Goal: Book appointment/travel/reservation

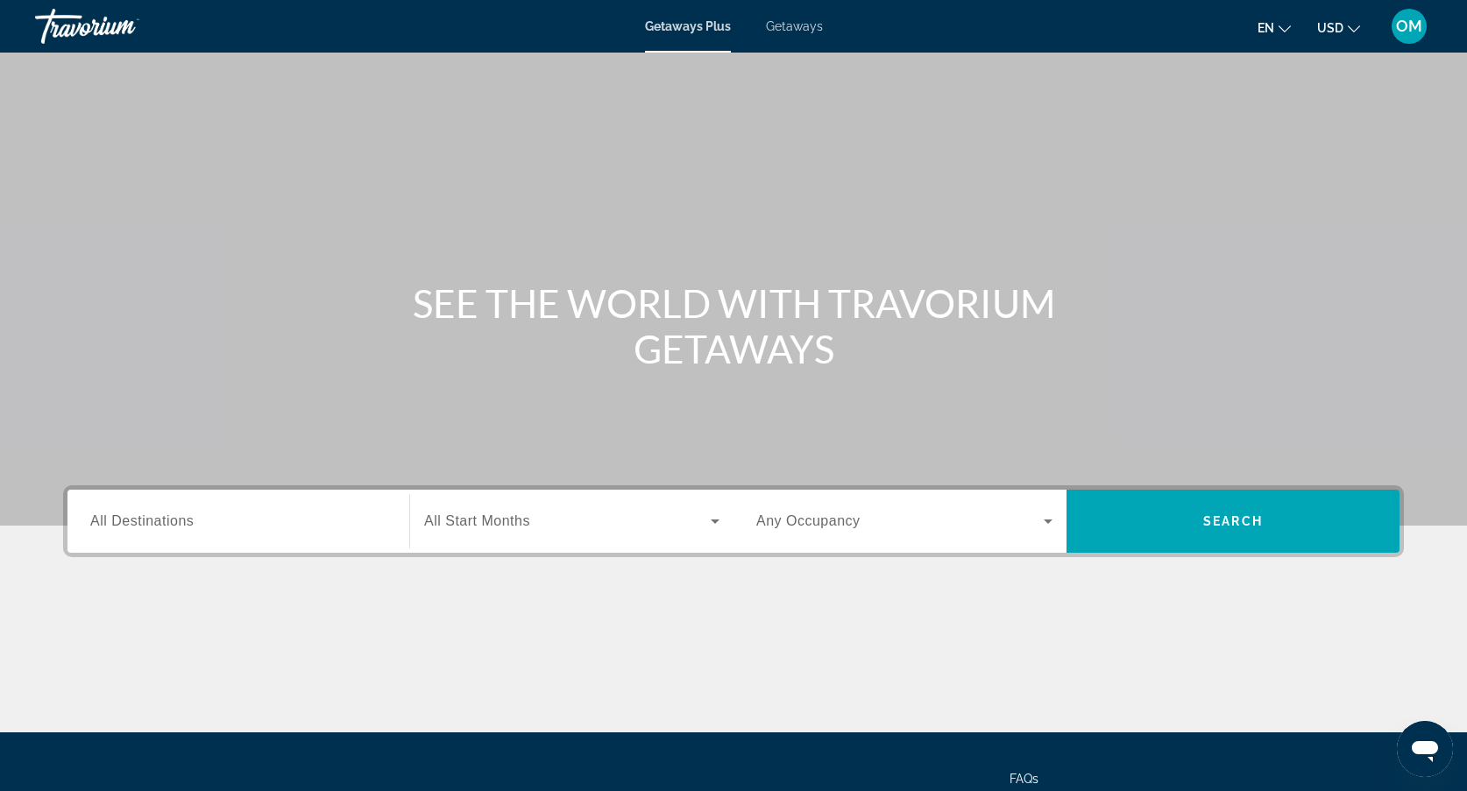
click at [169, 512] on div "Destination All Destinations" at bounding box center [238, 522] width 296 height 50
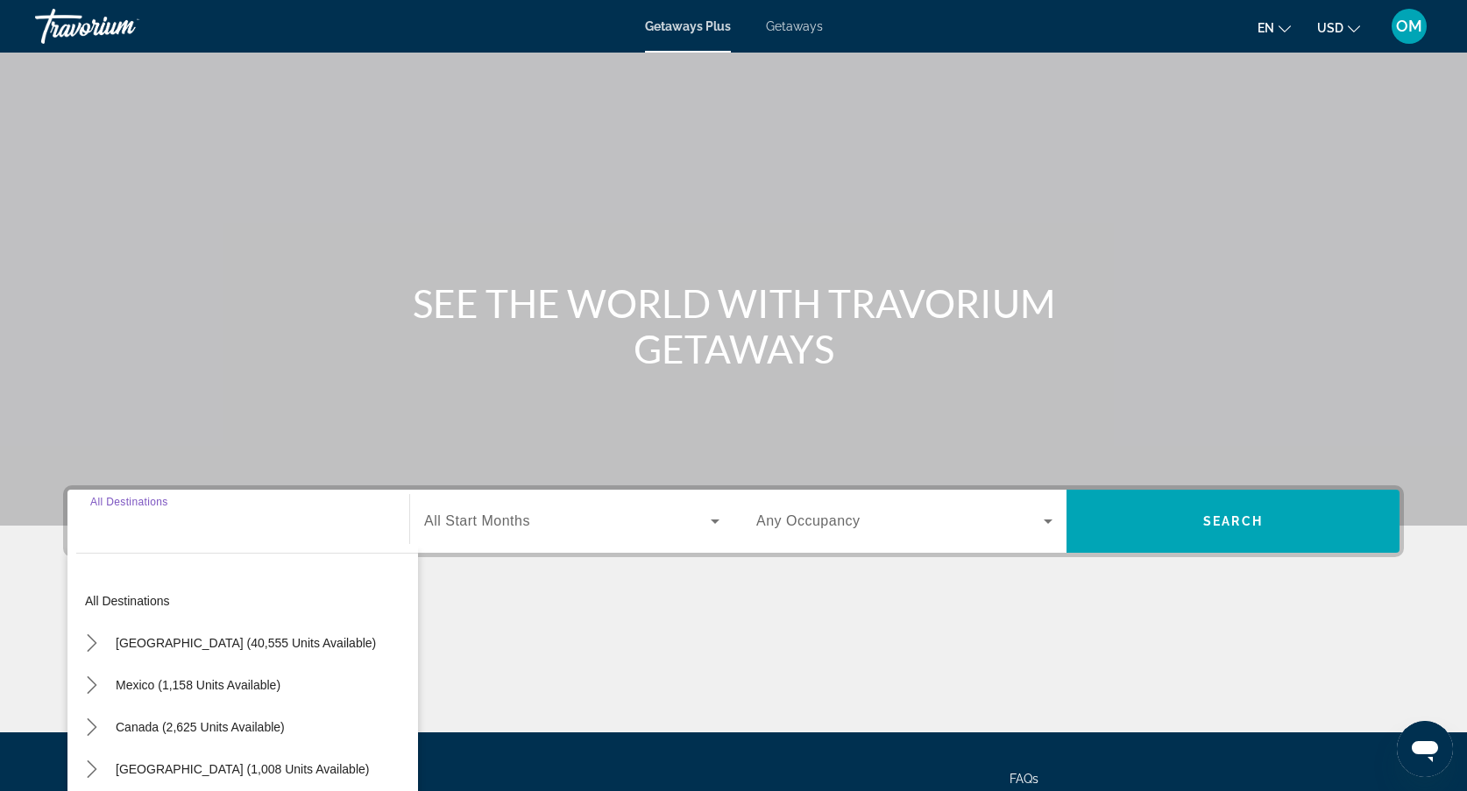
scroll to position [156, 0]
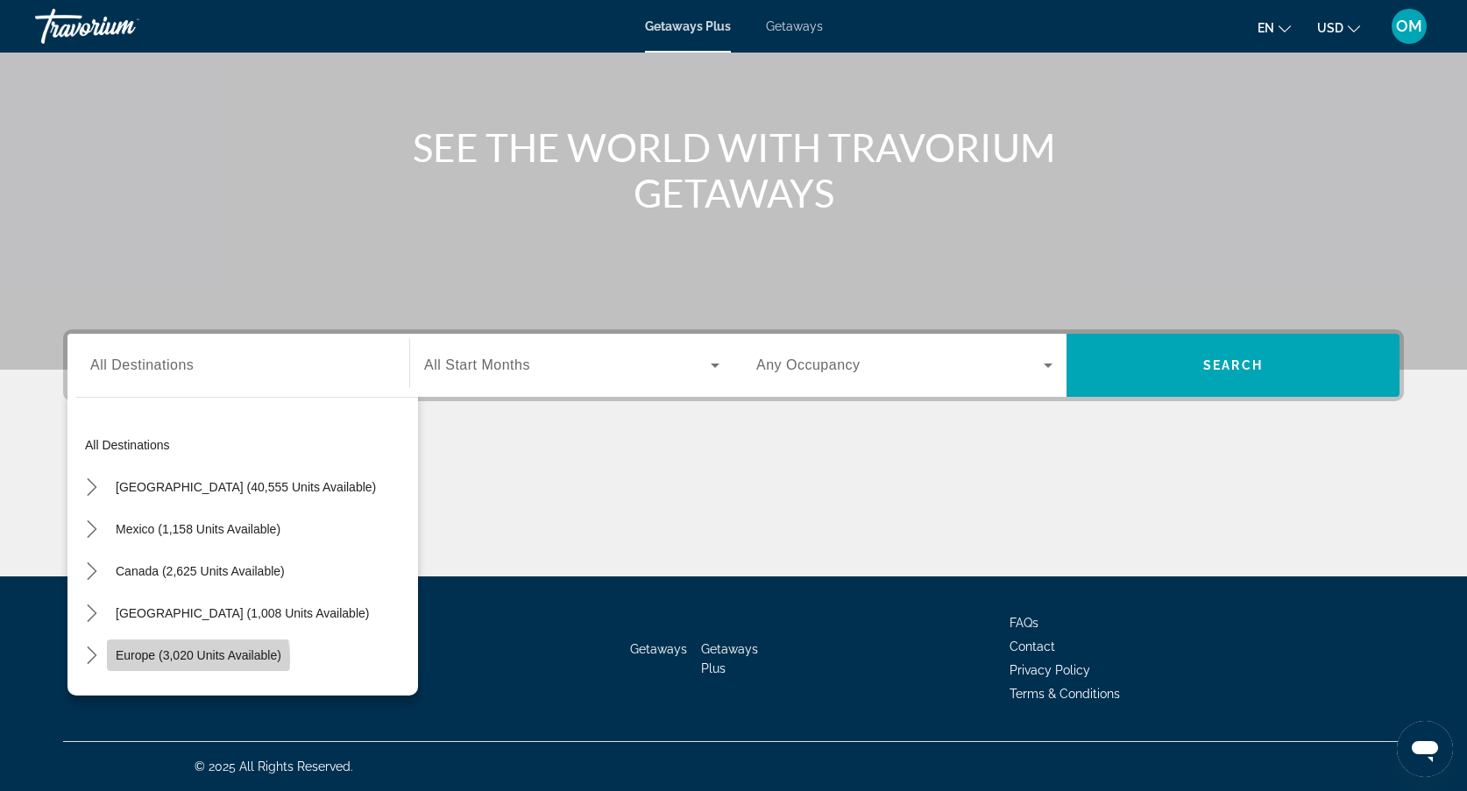
click at [183, 660] on span "Europe (3,020 units available)" at bounding box center [199, 655] width 166 height 14
type input "**********"
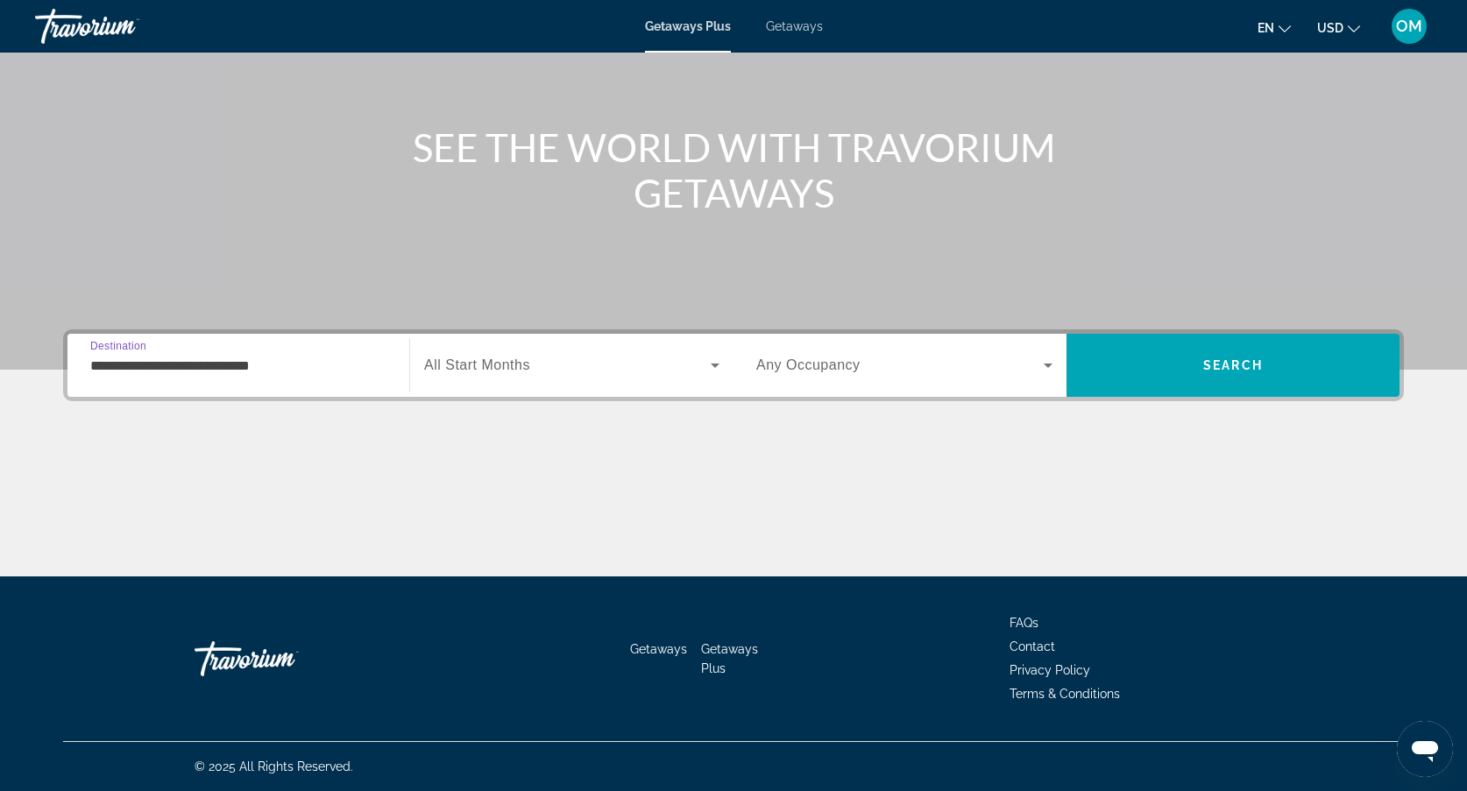
click at [525, 379] on div "Search widget" at bounding box center [571, 365] width 295 height 49
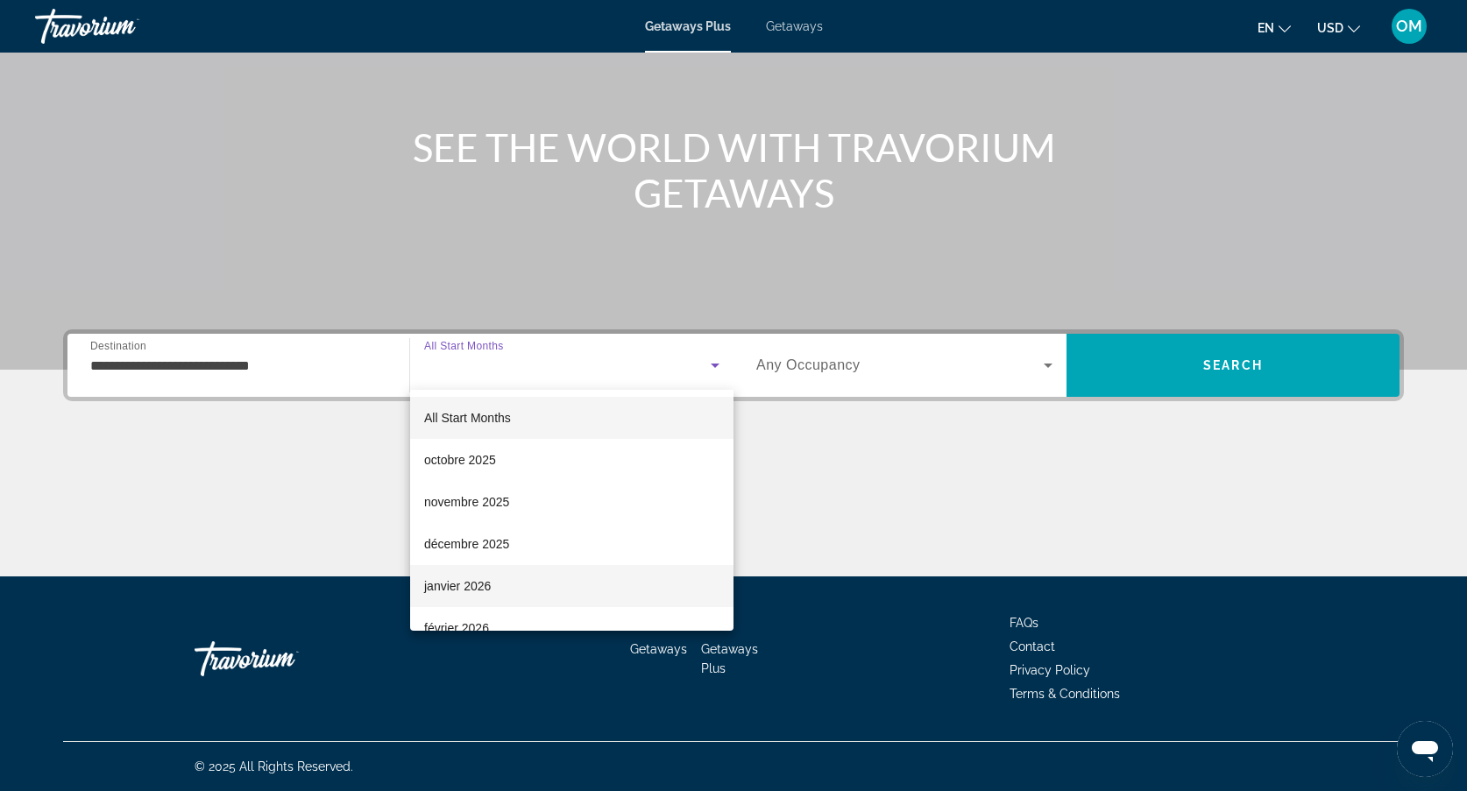
click at [493, 592] on mat-option "janvier 2026" at bounding box center [571, 586] width 323 height 42
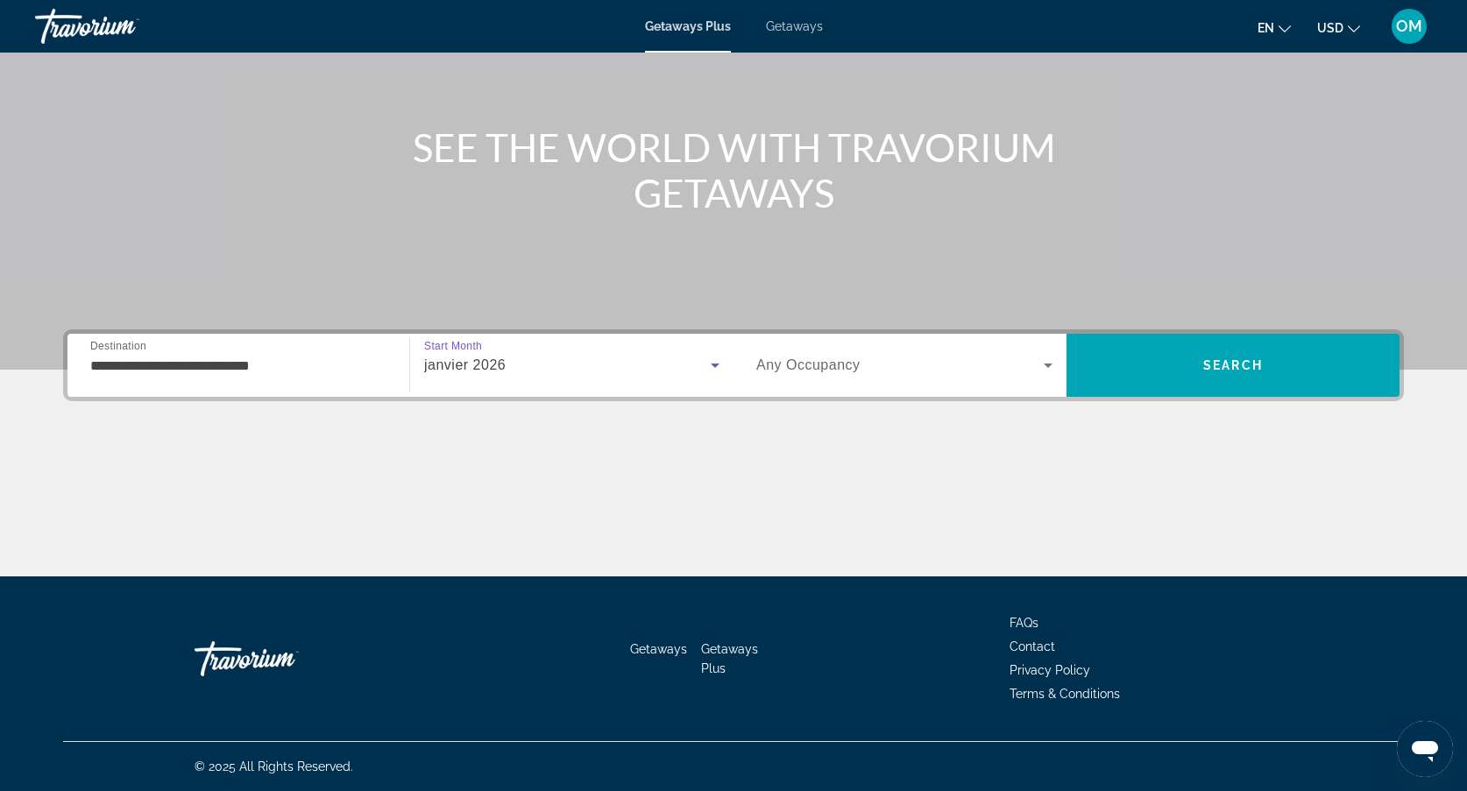
click at [868, 360] on span "Search widget" at bounding box center [899, 365] width 287 height 21
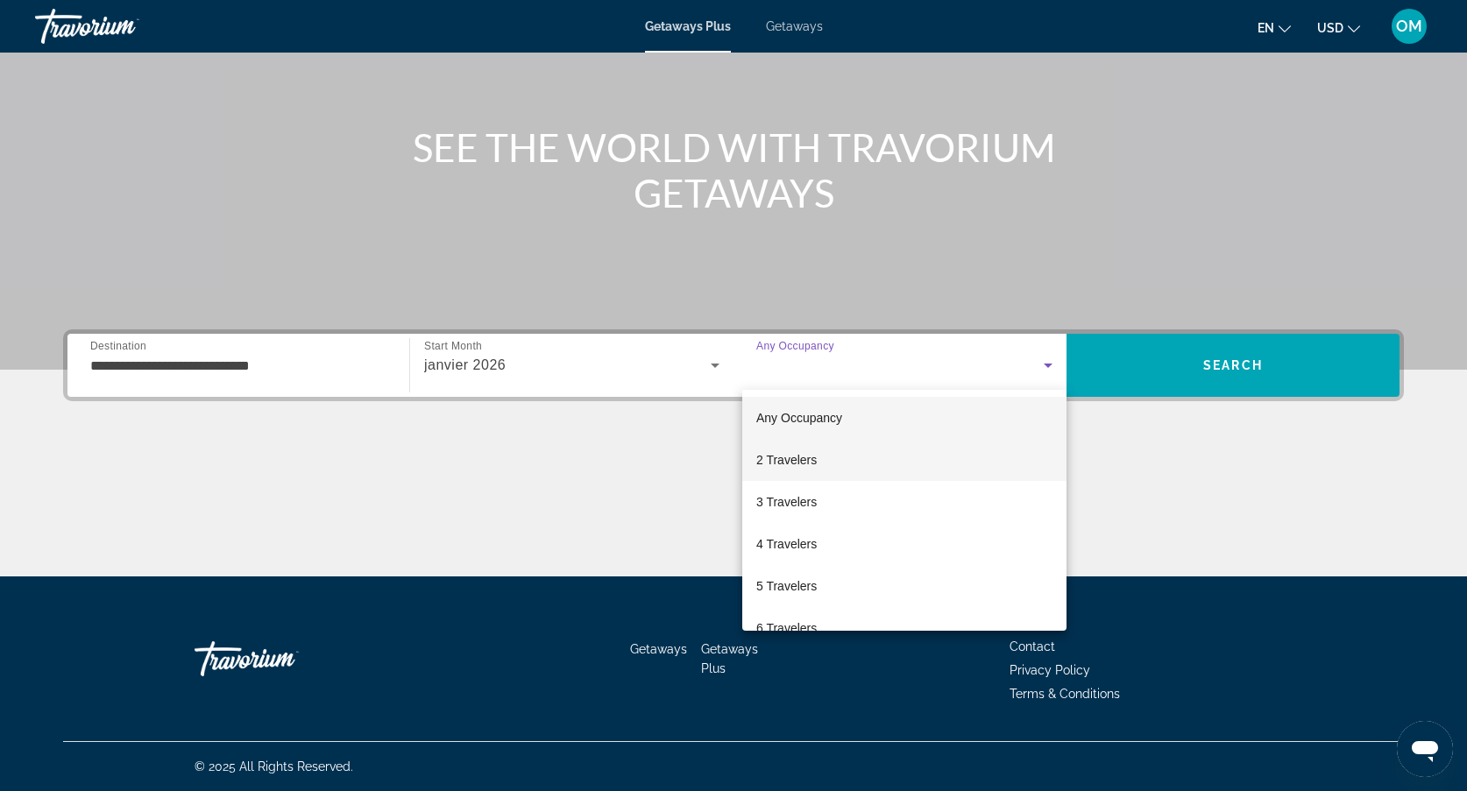
click at [834, 454] on mat-option "2 Travelers" at bounding box center [904, 460] width 324 height 42
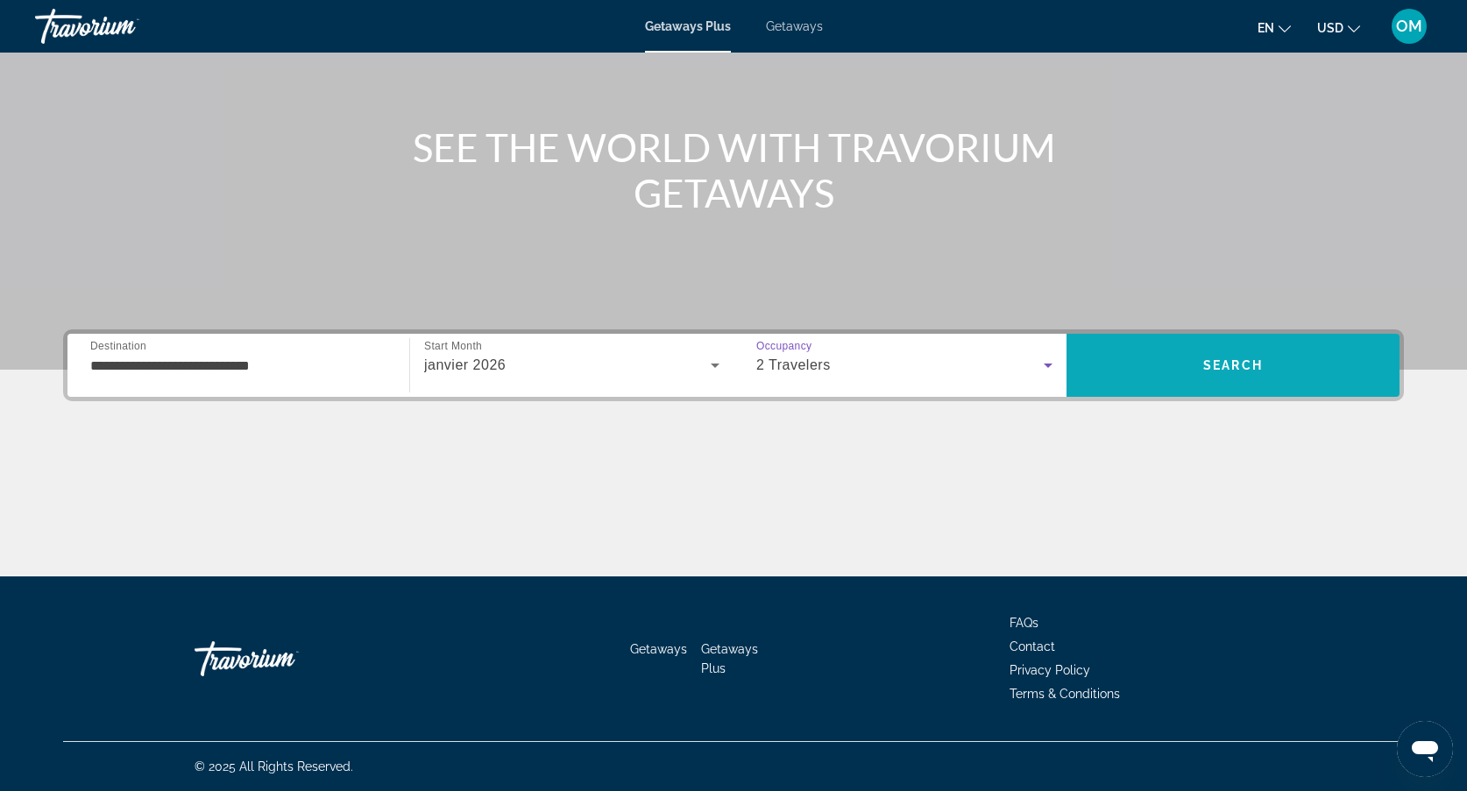
click at [1178, 356] on span "Search" at bounding box center [1232, 365] width 333 height 42
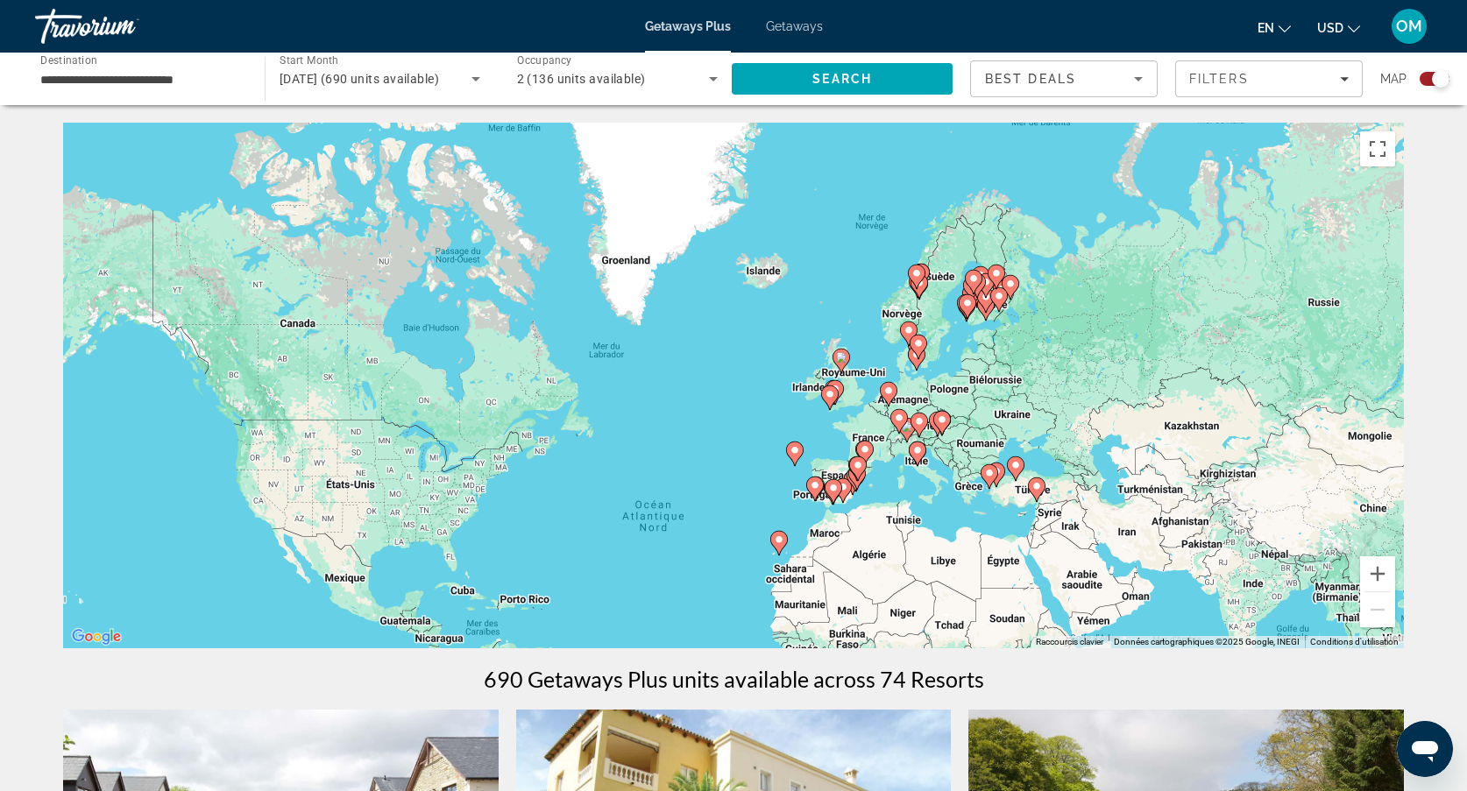
drag, startPoint x: 1046, startPoint y: 214, endPoint x: 1015, endPoint y: 383, distance: 171.9
click at [1015, 384] on div "Pour activer le glissement avec le clavier, appuyez sur Alt+Entrée. Une fois ce…" at bounding box center [733, 386] width 1341 height 526
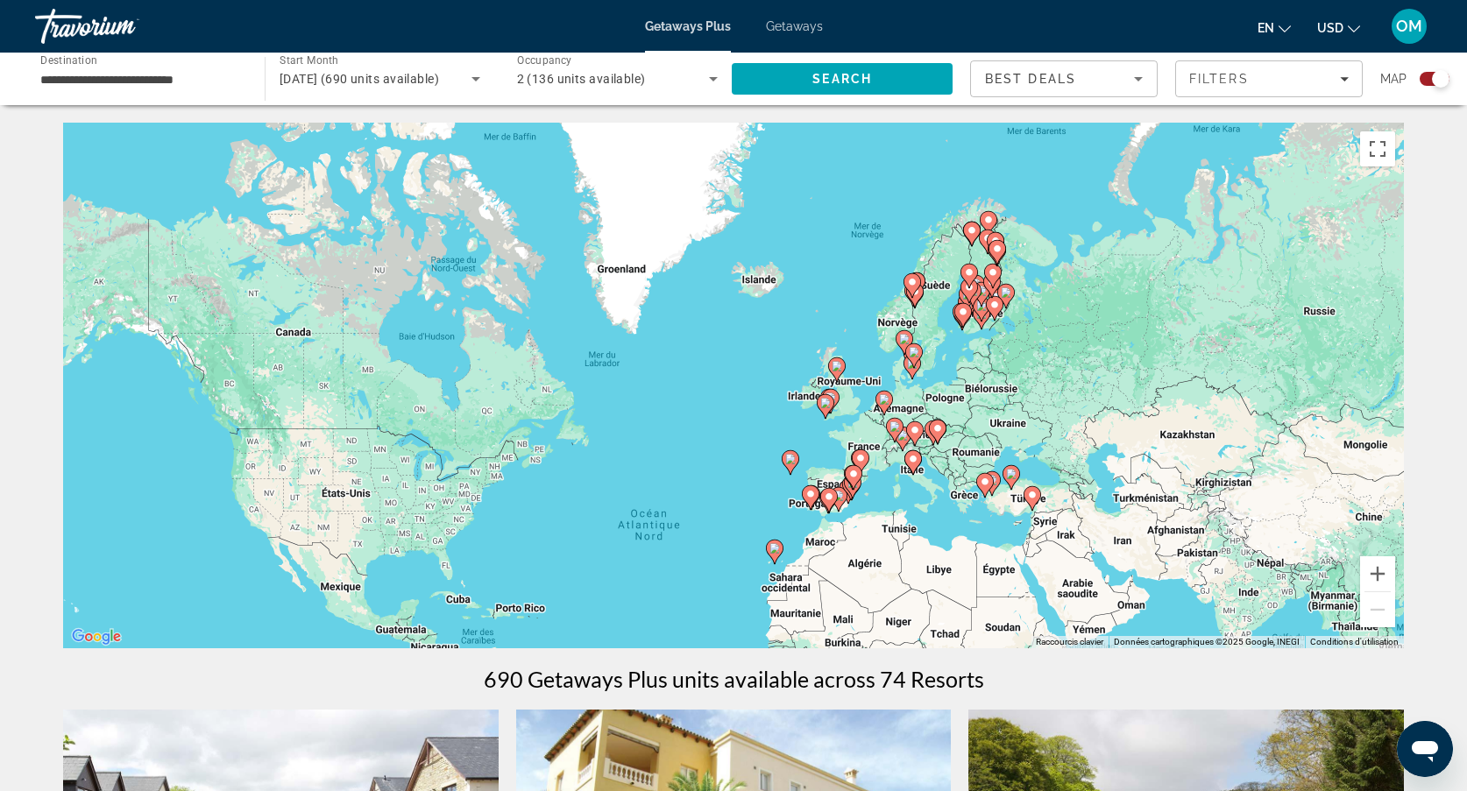
click at [990, 240] on gmp-advanced-marker "Main content" at bounding box center [997, 252] width 18 height 26
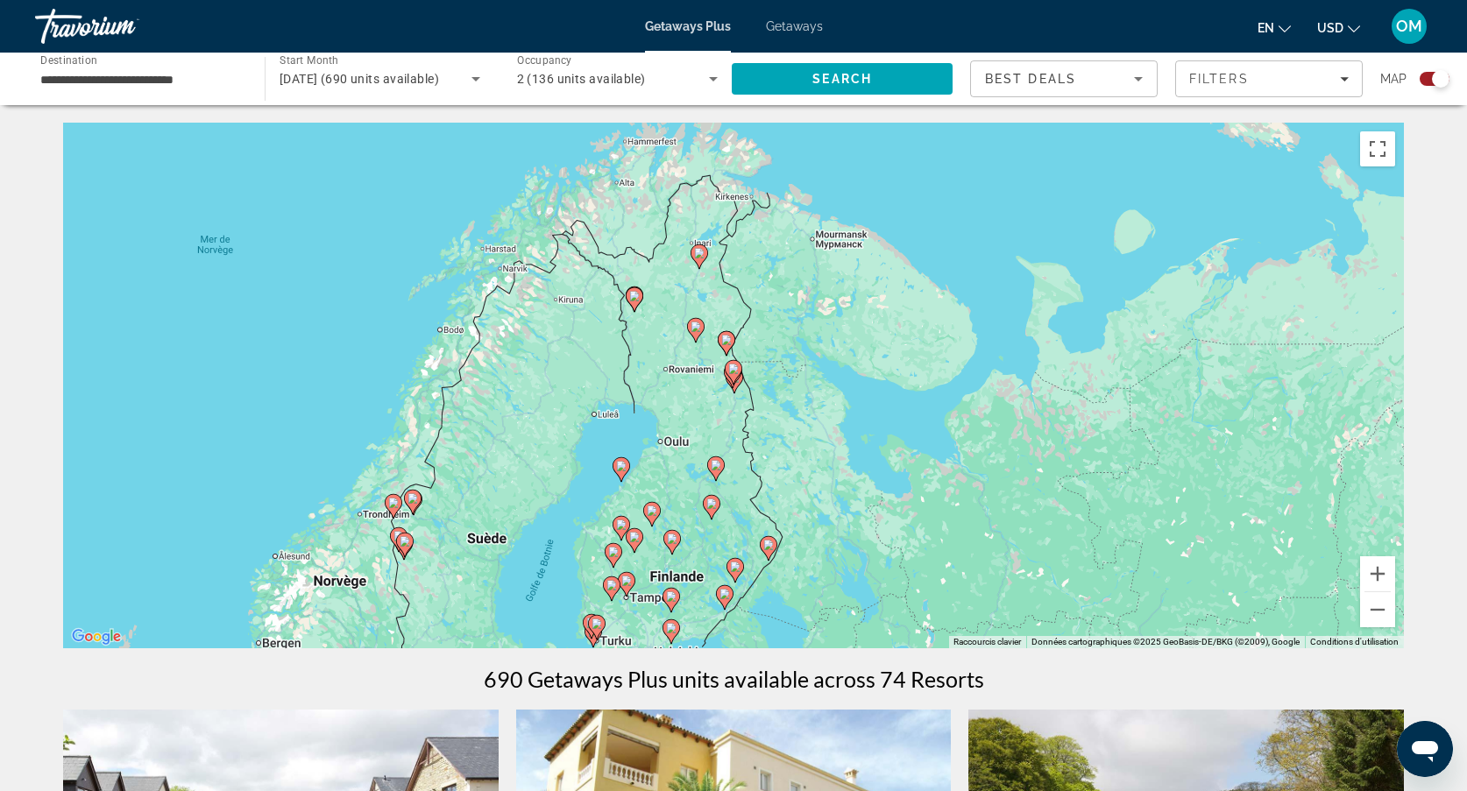
click at [696, 327] on image "Main content" at bounding box center [695, 327] width 11 height 11
type input "**********"
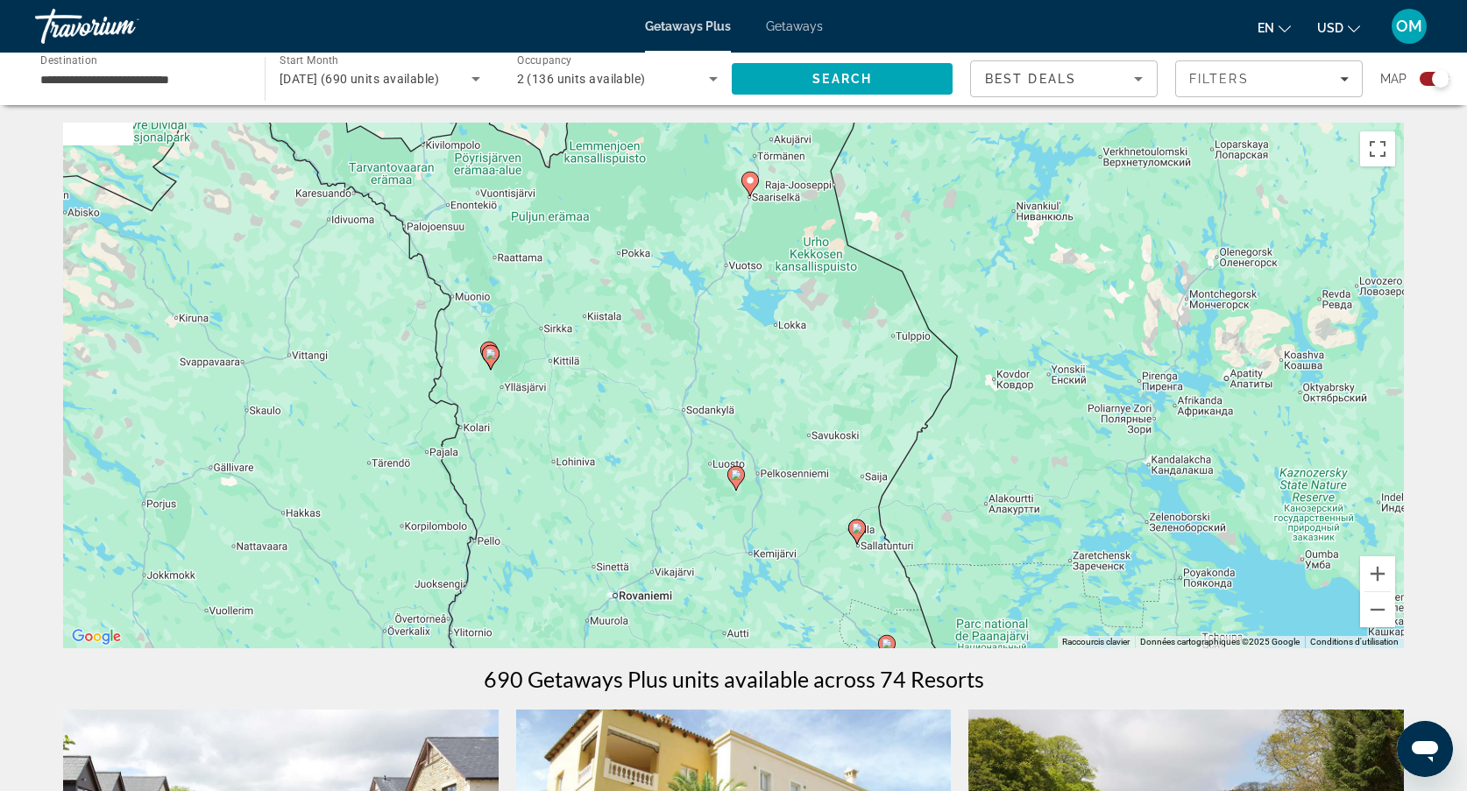
drag, startPoint x: 758, startPoint y: 240, endPoint x: 760, endPoint y: 348, distance: 107.8
click at [760, 348] on div "Pour activer le glissement avec le clavier, appuyez sur Alt+Entrée. Une fois ce…" at bounding box center [733, 386] width 1341 height 526
click at [752, 180] on image "Main content" at bounding box center [750, 181] width 11 height 11
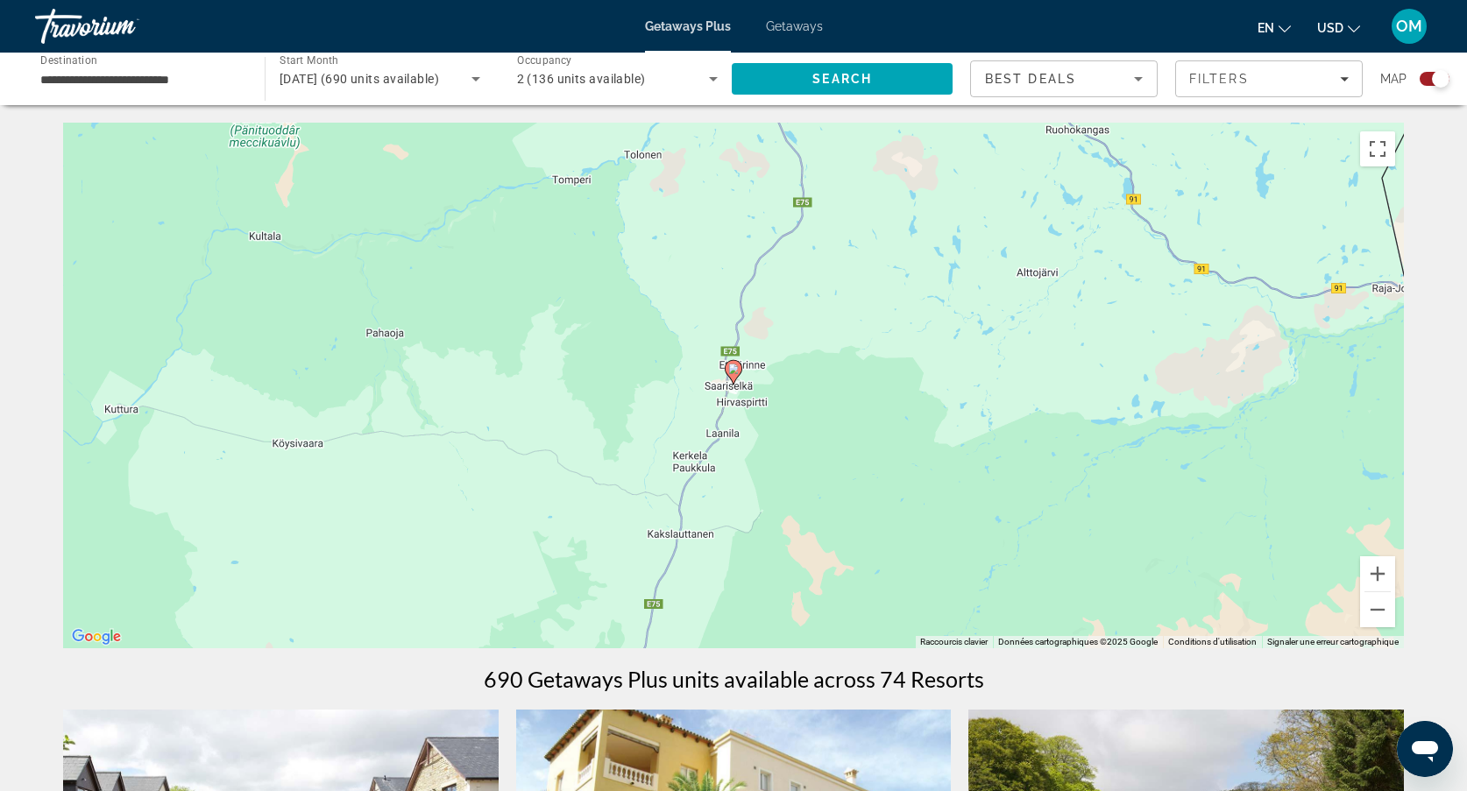
click at [734, 377] on icon "Main content" at bounding box center [733, 372] width 16 height 23
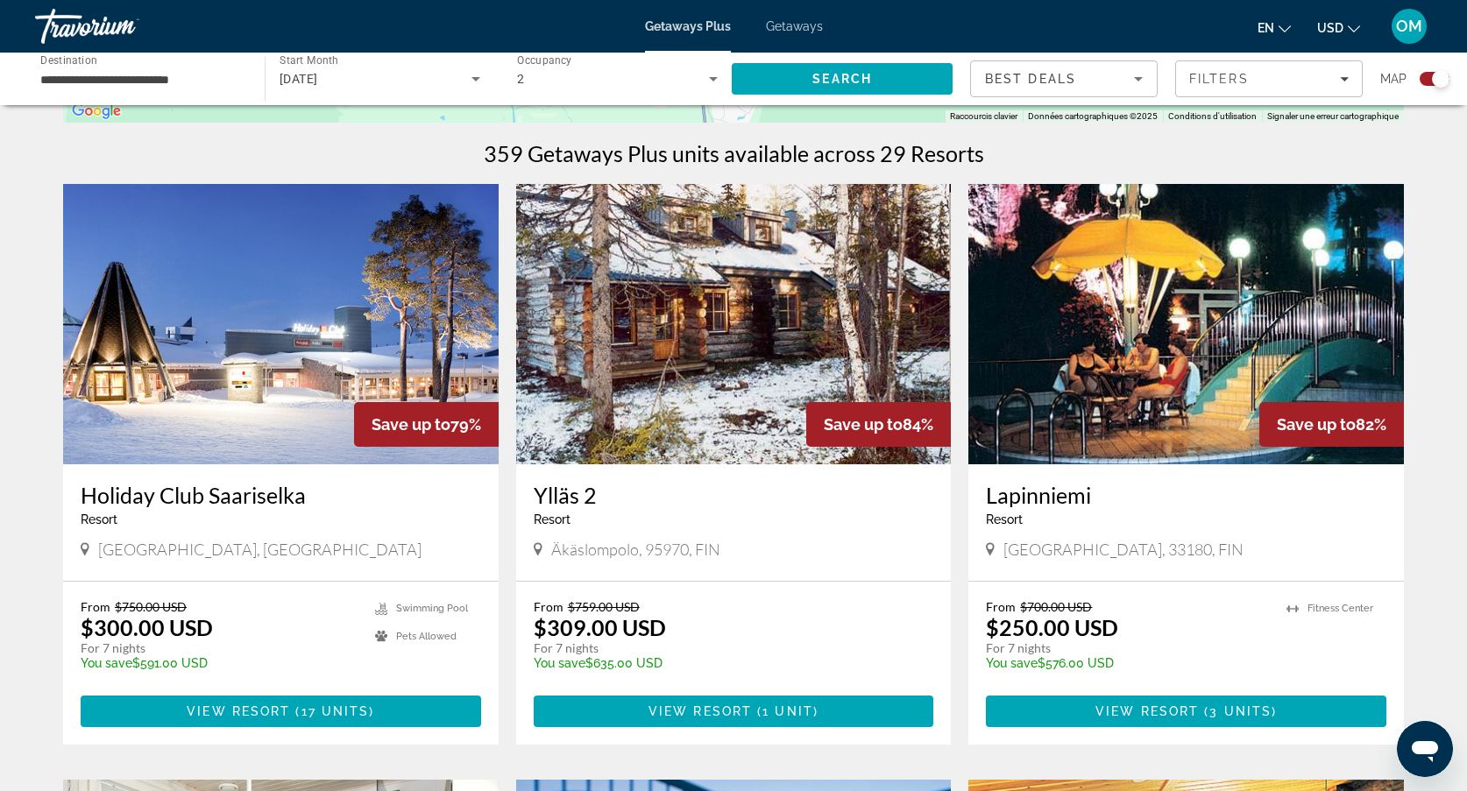
scroll to position [534, 0]
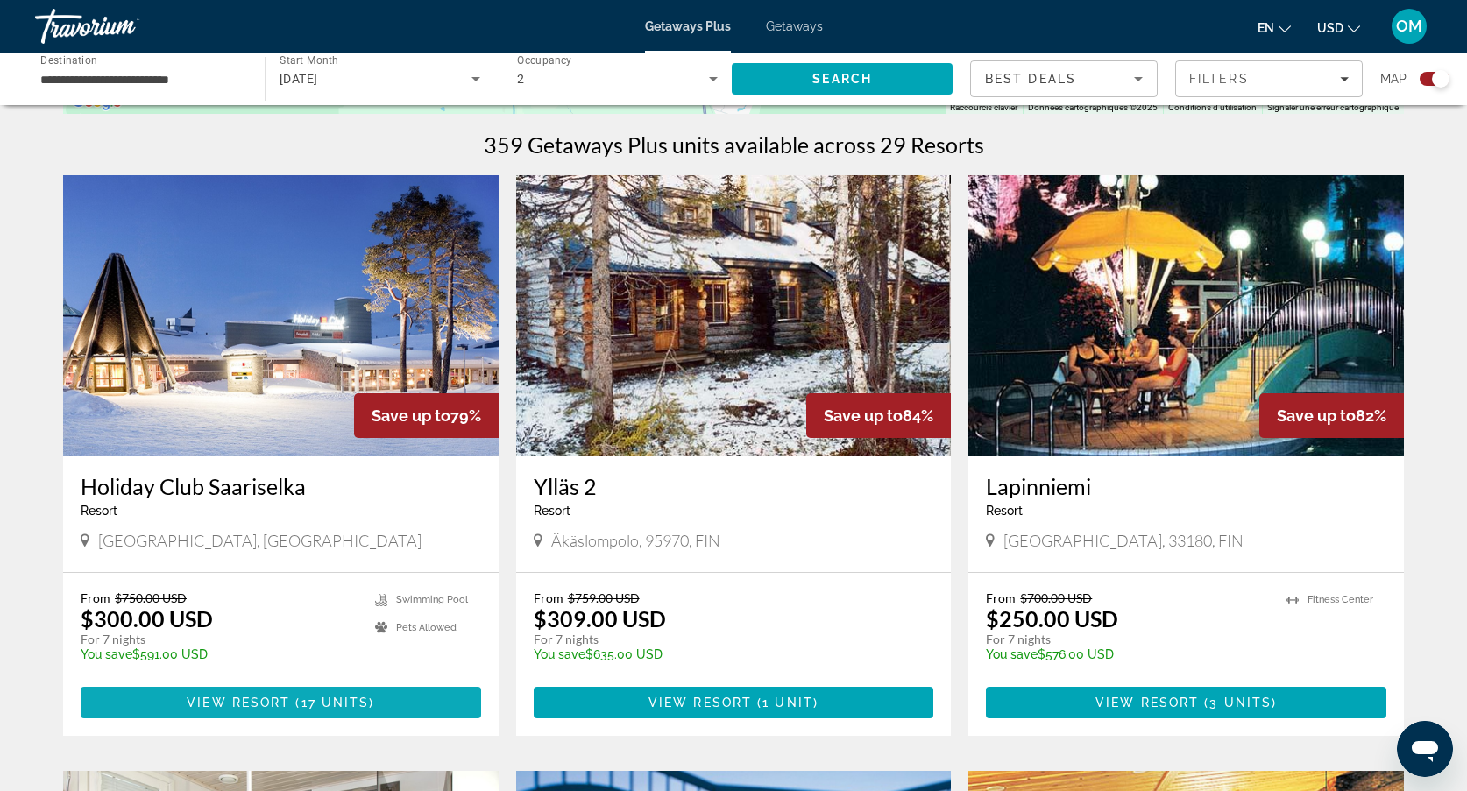
click at [322, 711] on span "Main content" at bounding box center [281, 703] width 400 height 42
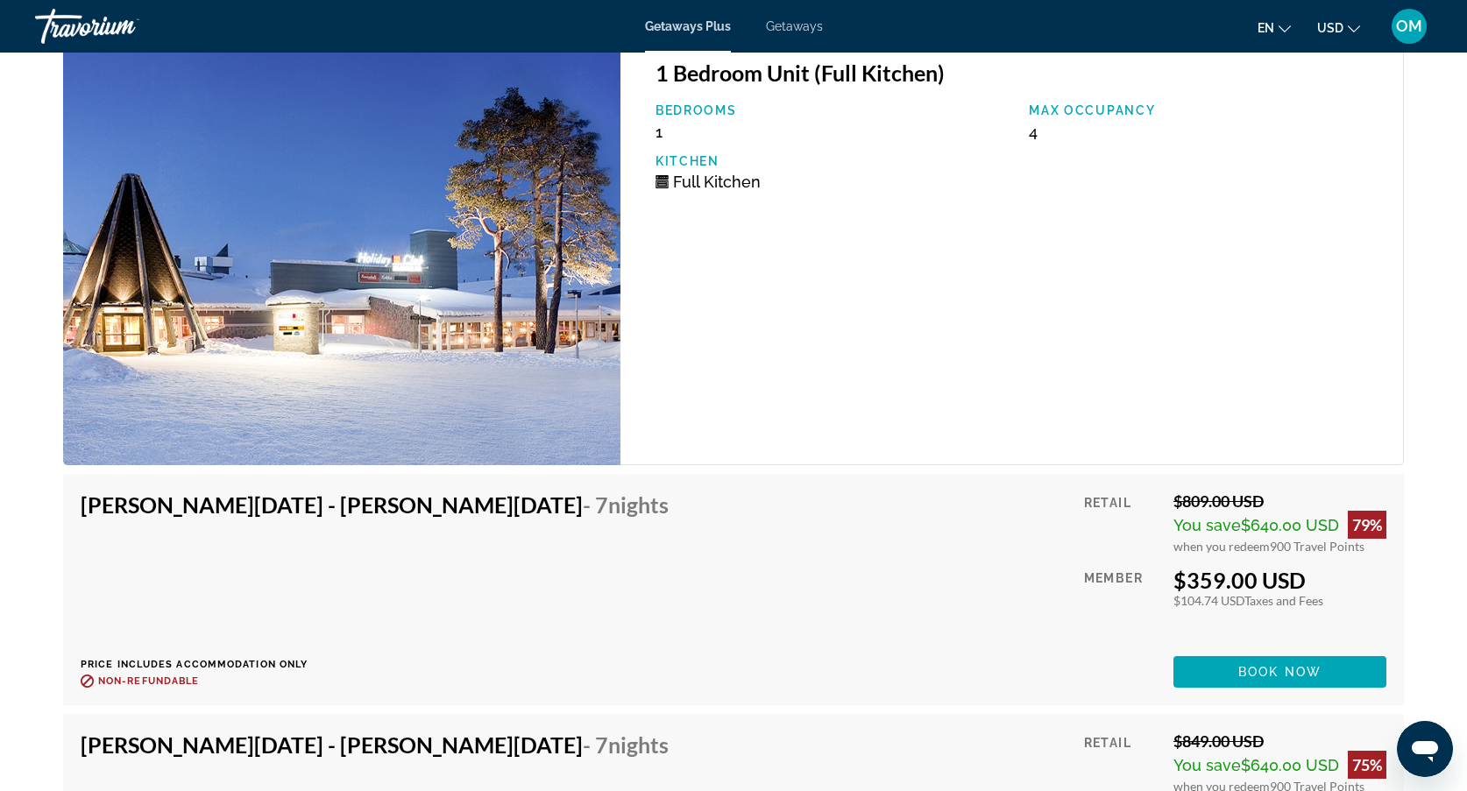
scroll to position [2991, 0]
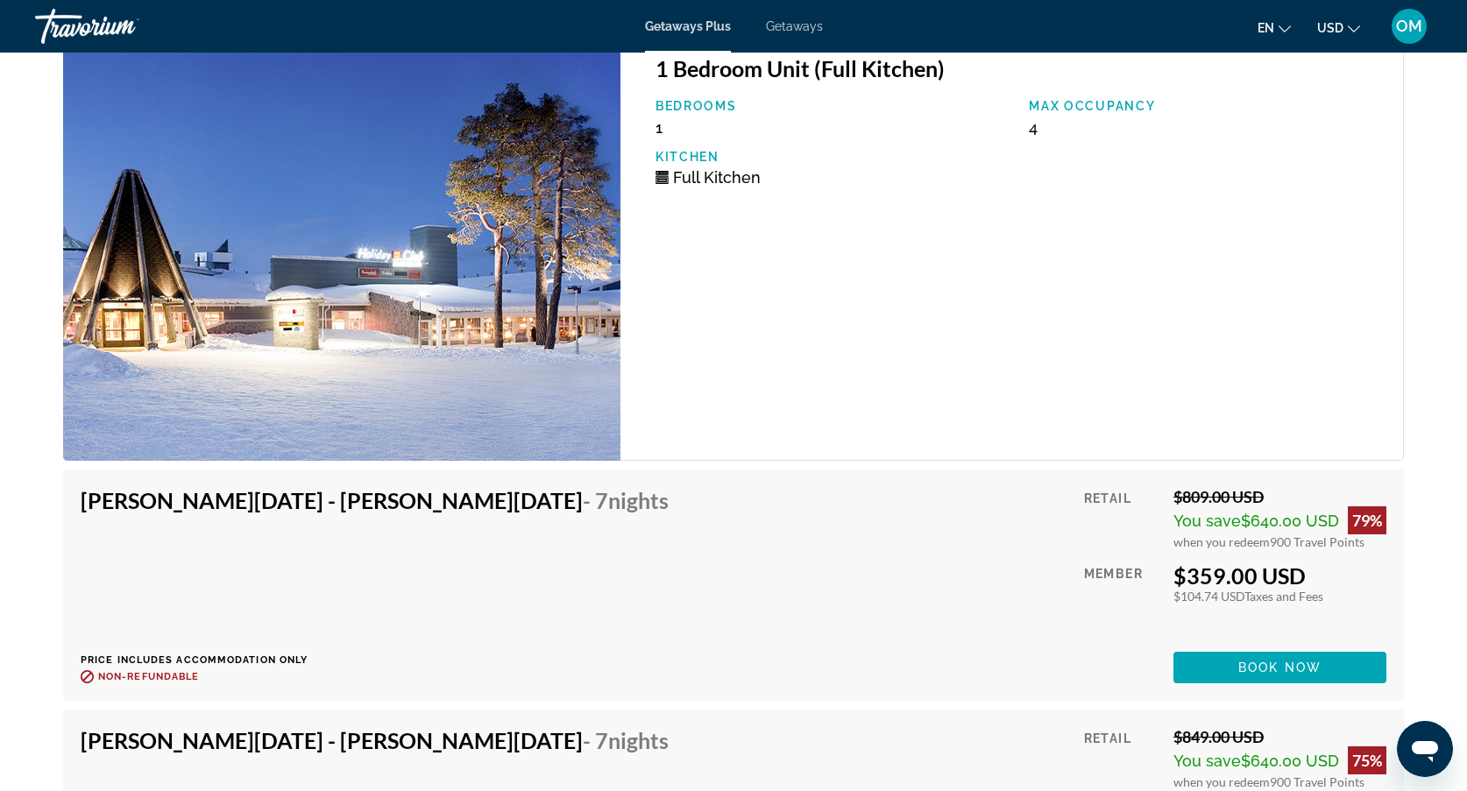
click at [1344, 9] on div "en English Español Français Italiano Português русский USD USD ($) MXN (Mex$) C…" at bounding box center [1136, 26] width 592 height 37
click at [1344, 23] on button "USD USD ($) MXN (Mex$) CAD (Can$) GBP (£) EUR (€) AUD (A$) NZD (NZ$) CNY (CN¥)" at bounding box center [1338, 27] width 43 height 25
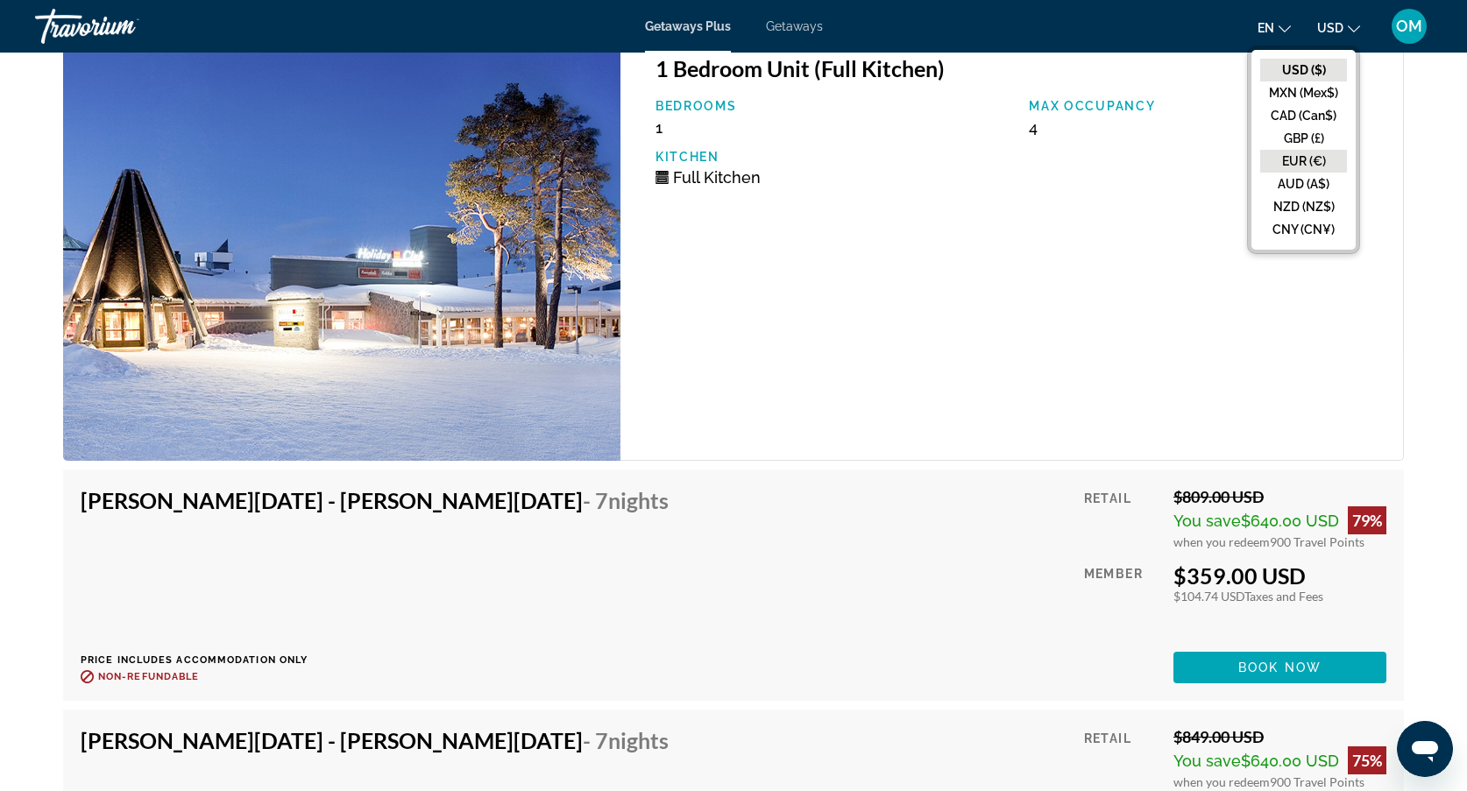
click at [1305, 155] on button "EUR (€)" at bounding box center [1303, 161] width 87 height 23
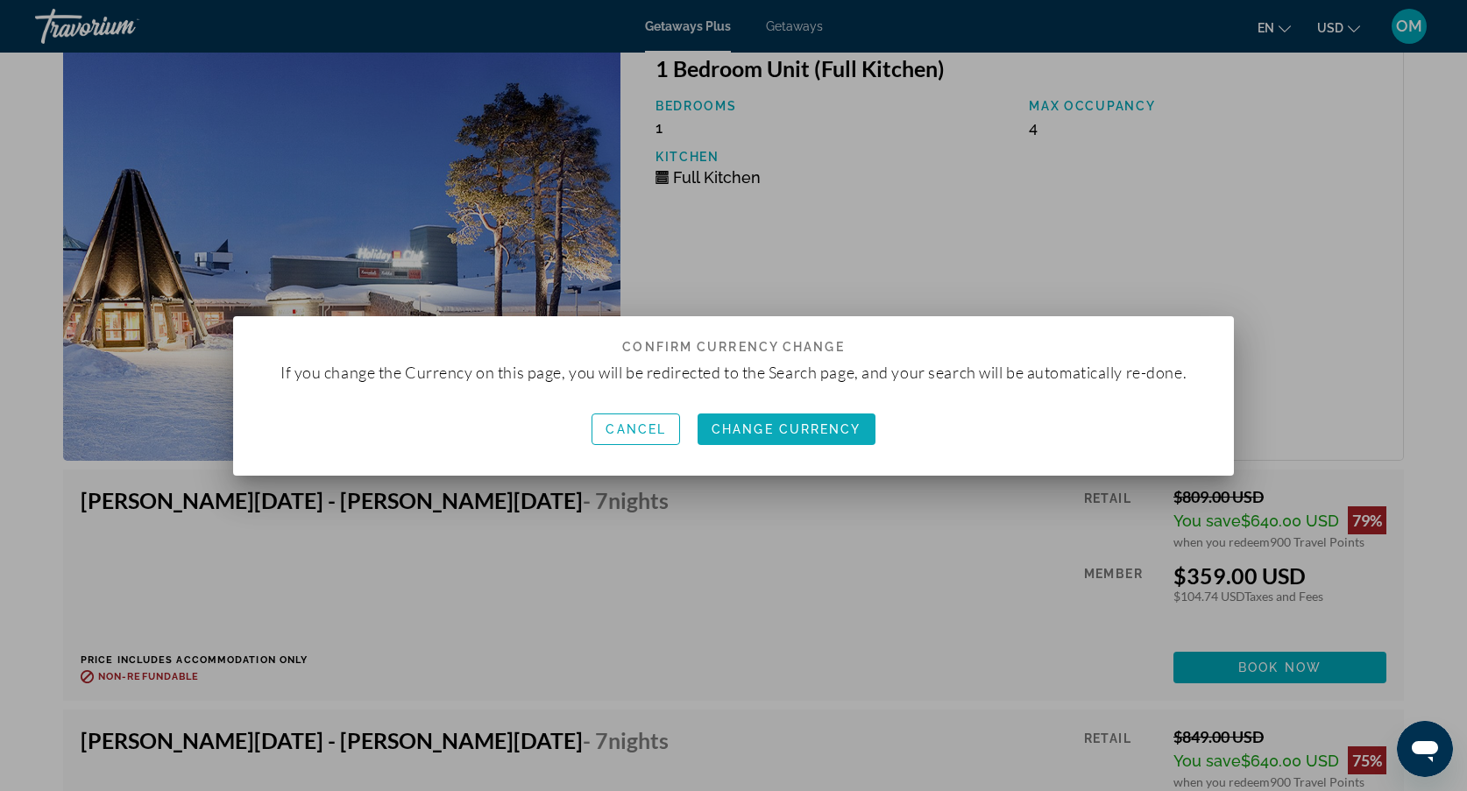
click at [792, 425] on span "Change Currency" at bounding box center [786, 429] width 150 height 14
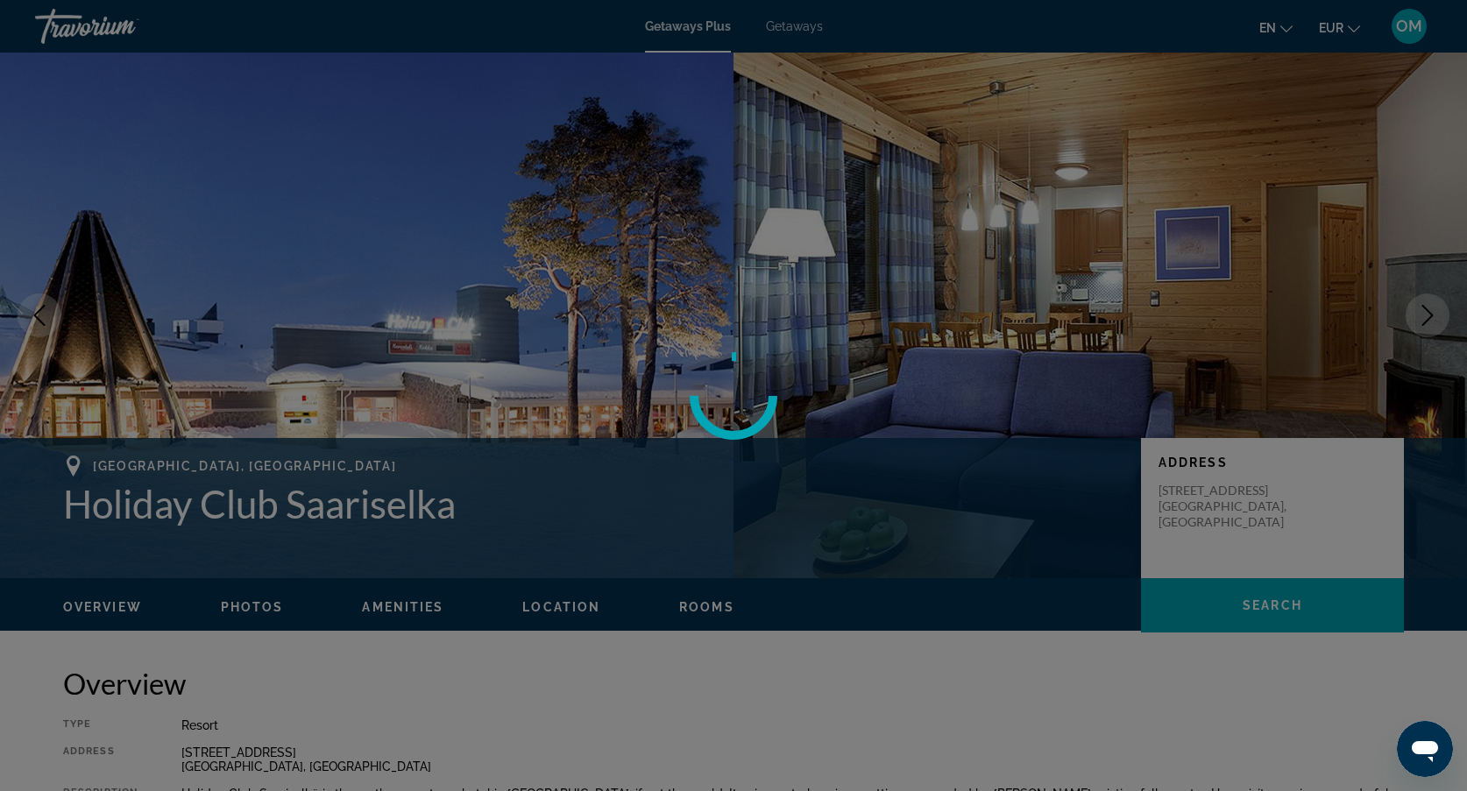
scroll to position [2991, 0]
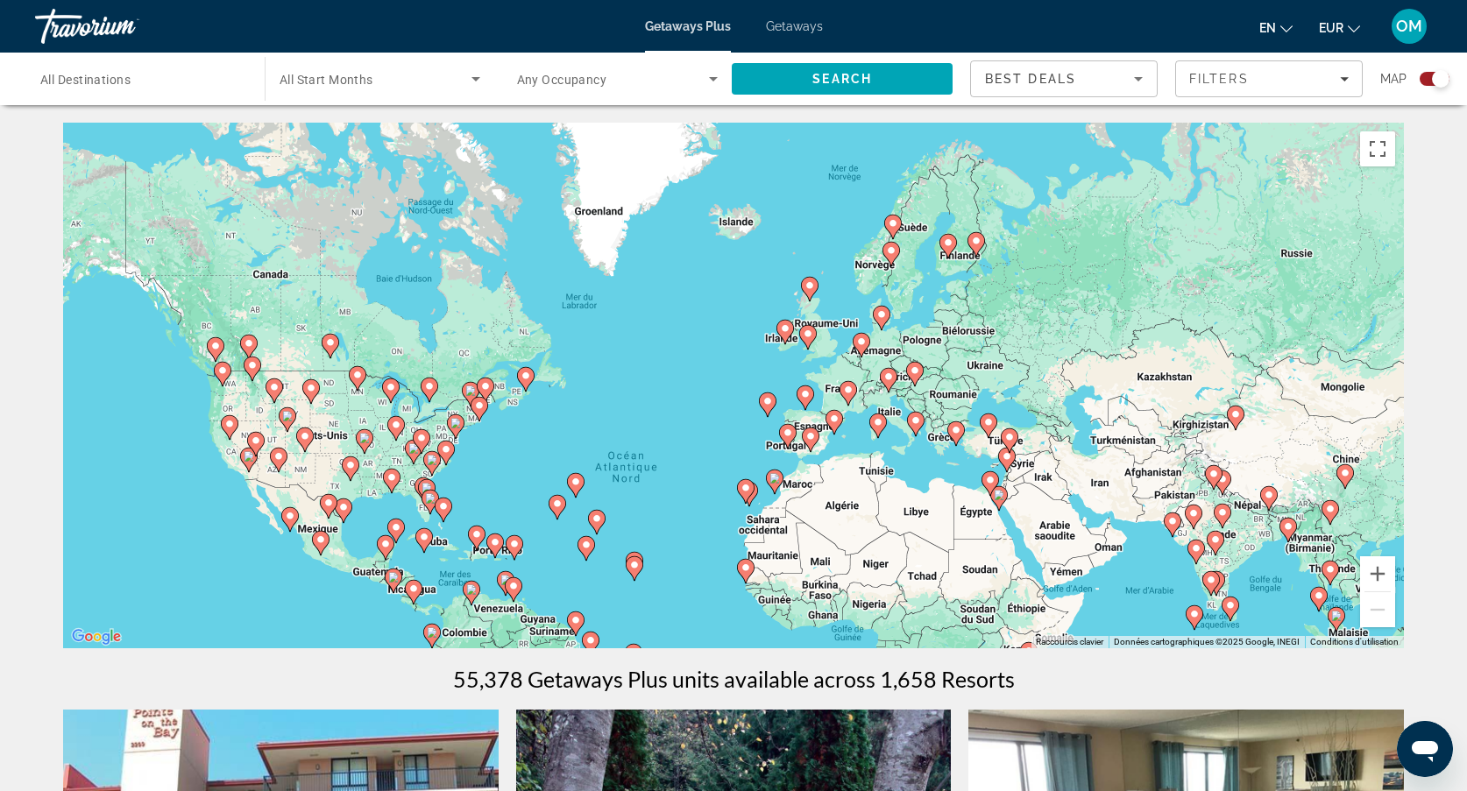
drag, startPoint x: 1011, startPoint y: 199, endPoint x: 945, endPoint y: 340, distance: 155.6
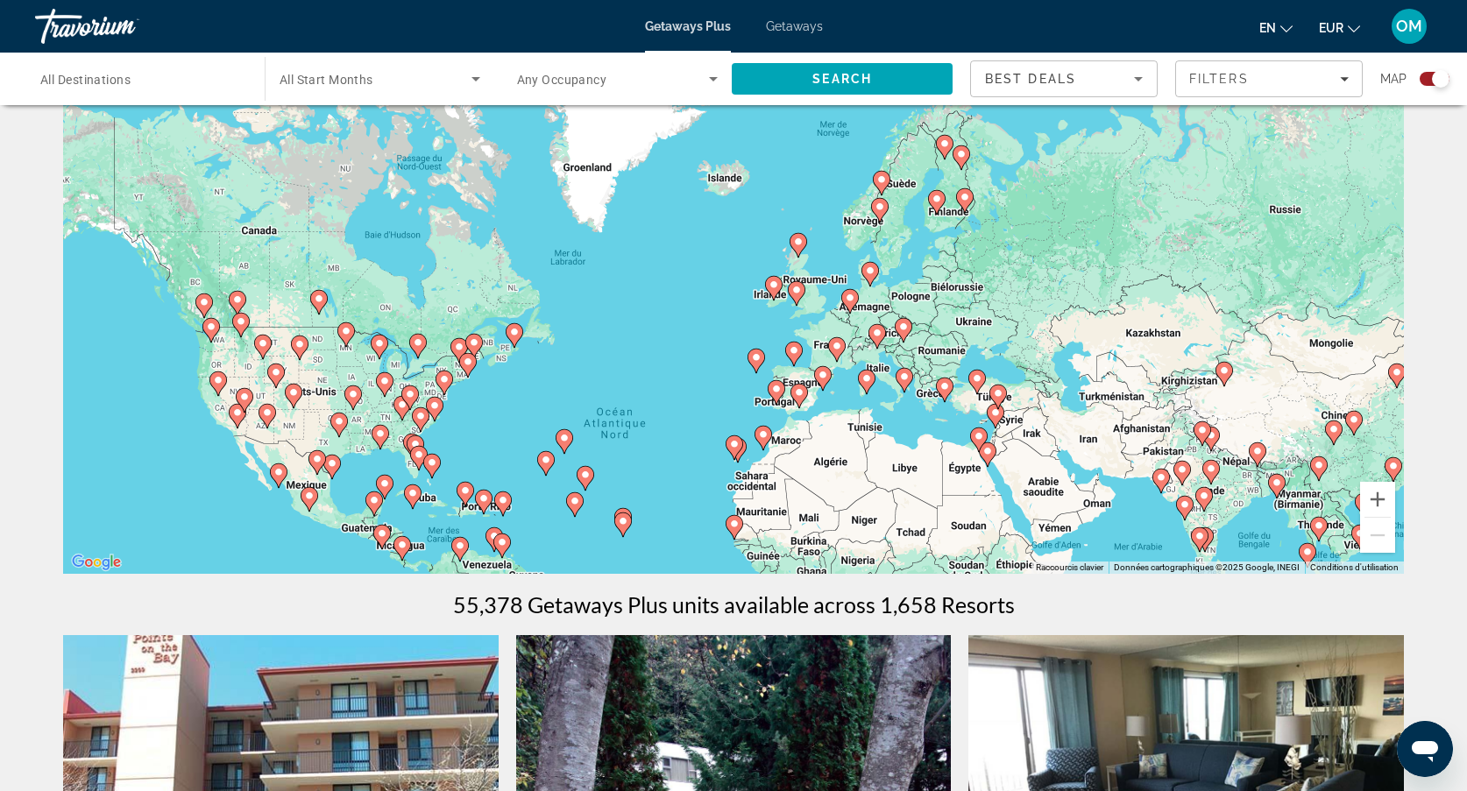
scroll to position [77, 0]
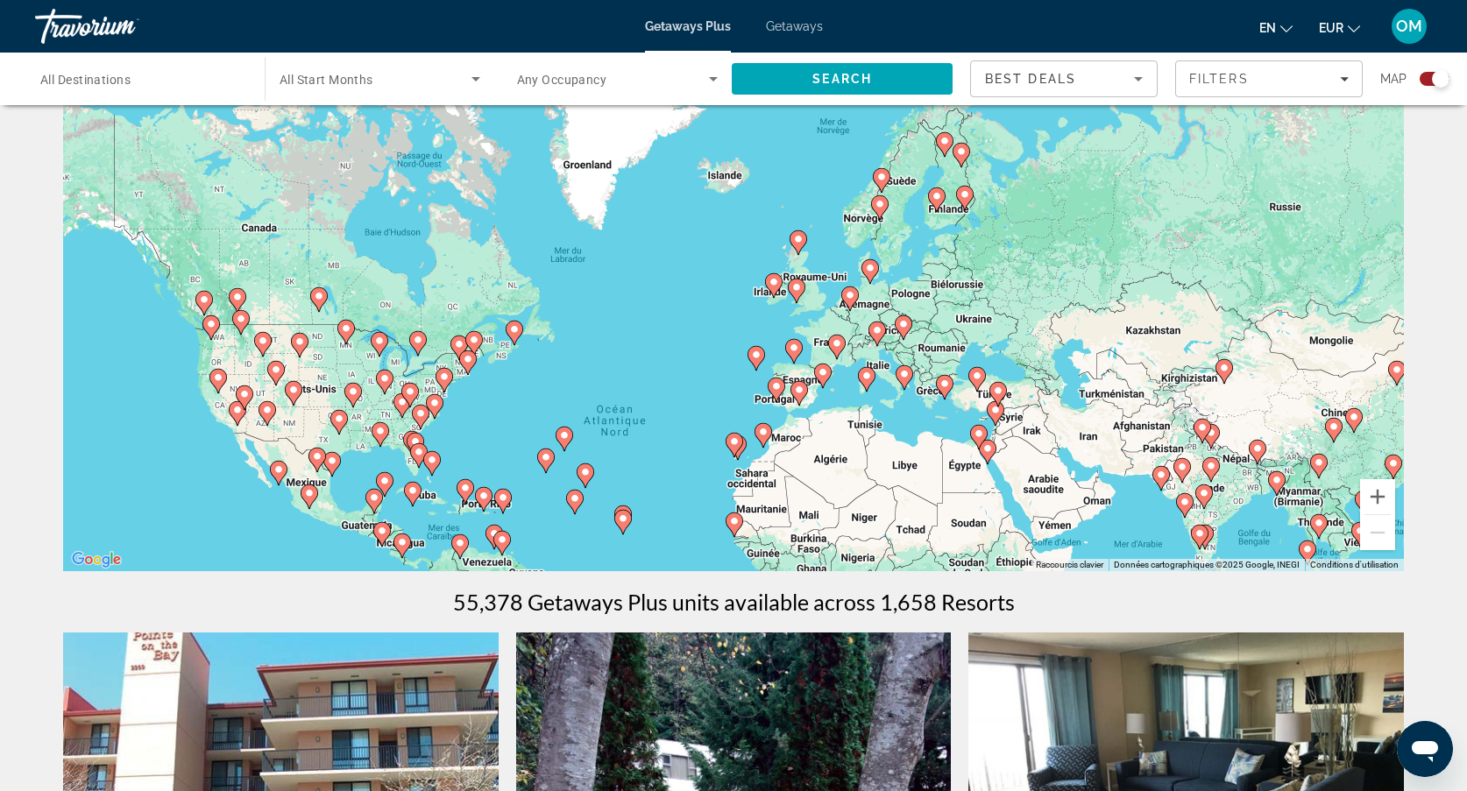
click at [959, 156] on image "Main content" at bounding box center [961, 151] width 11 height 11
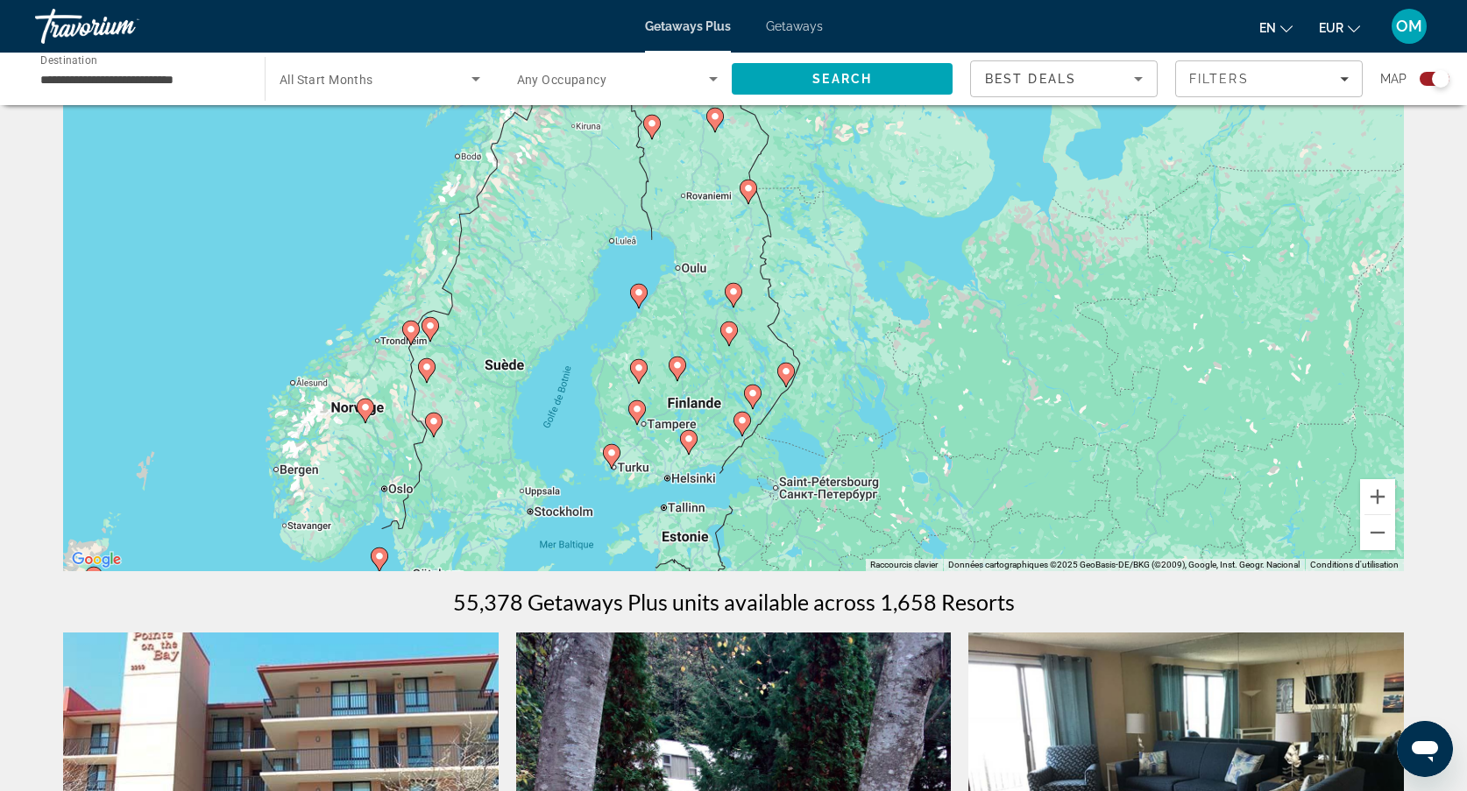
click at [719, 122] on icon "Main content" at bounding box center [715, 120] width 16 height 23
type input "**********"
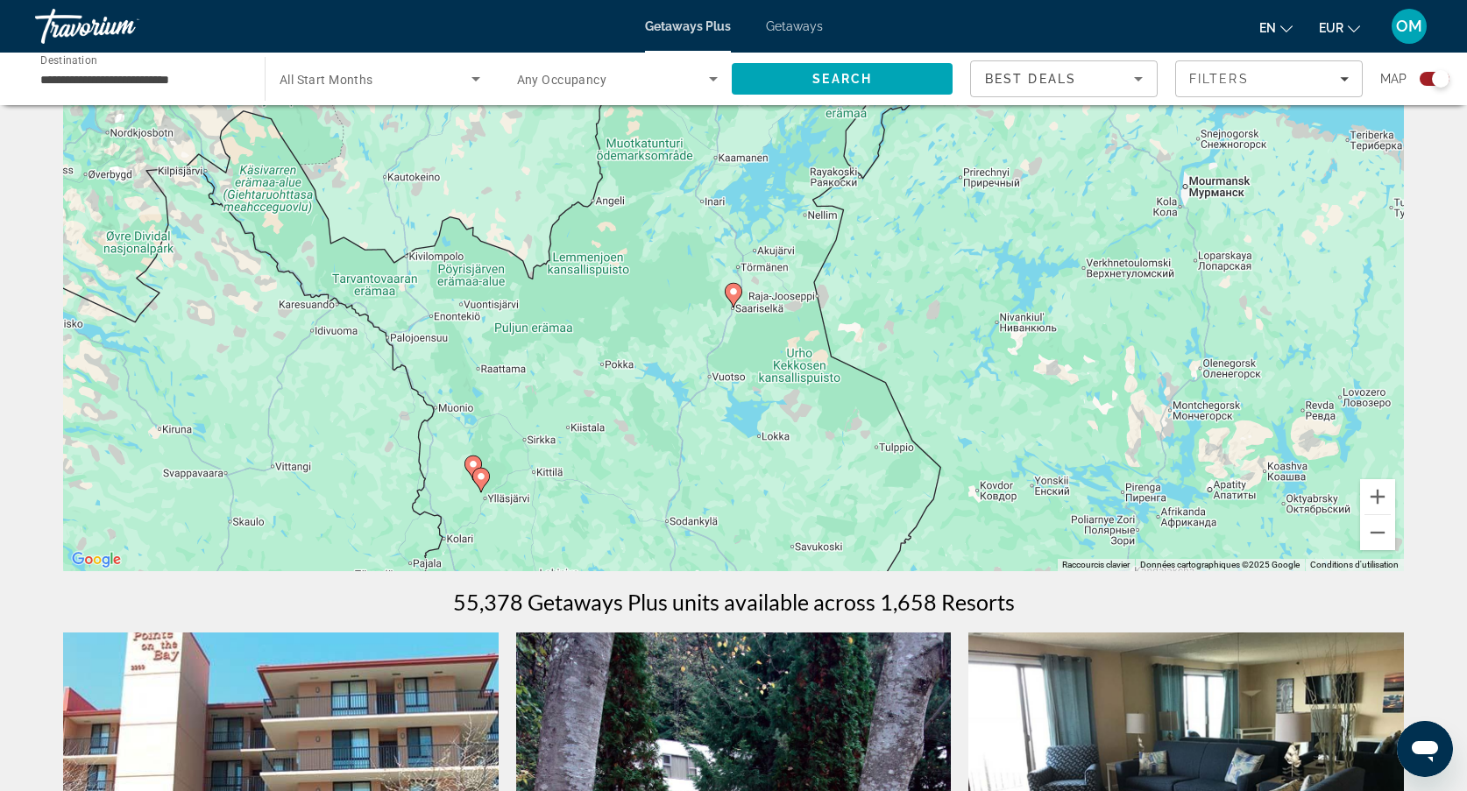
click at [736, 295] on image "Main content" at bounding box center [733, 292] width 11 height 11
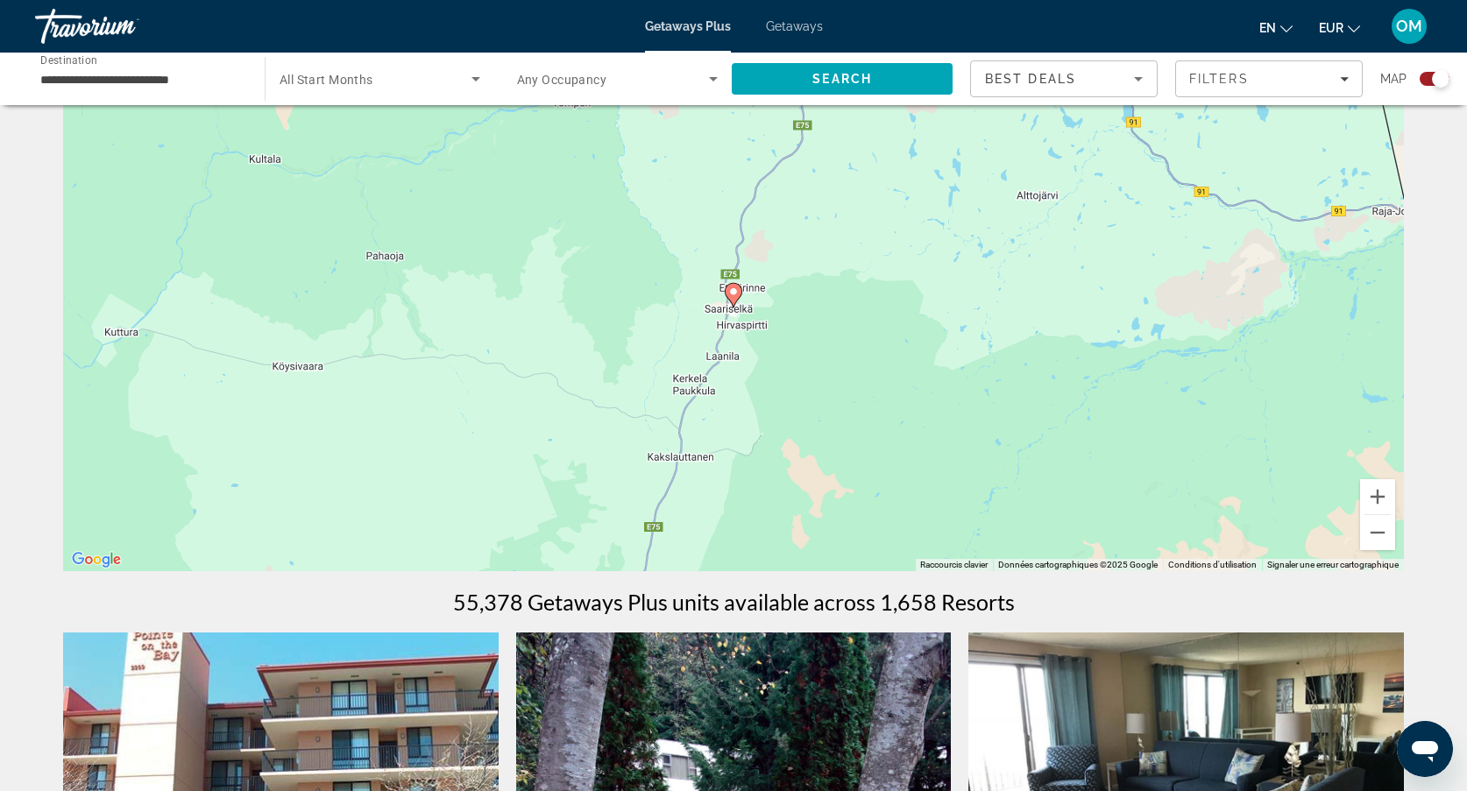
click at [730, 287] on image "Main content" at bounding box center [733, 292] width 11 height 11
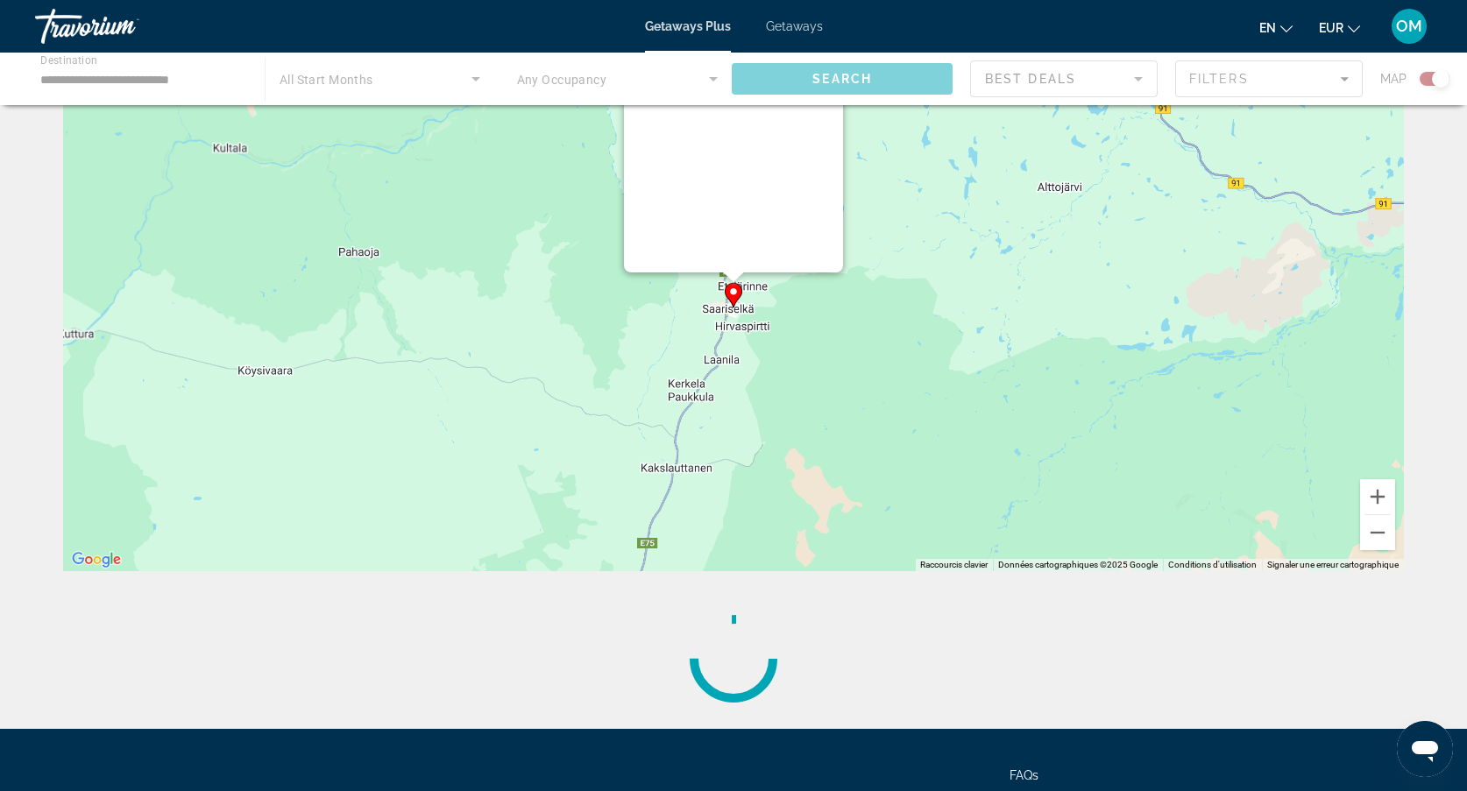
scroll to position [0, 0]
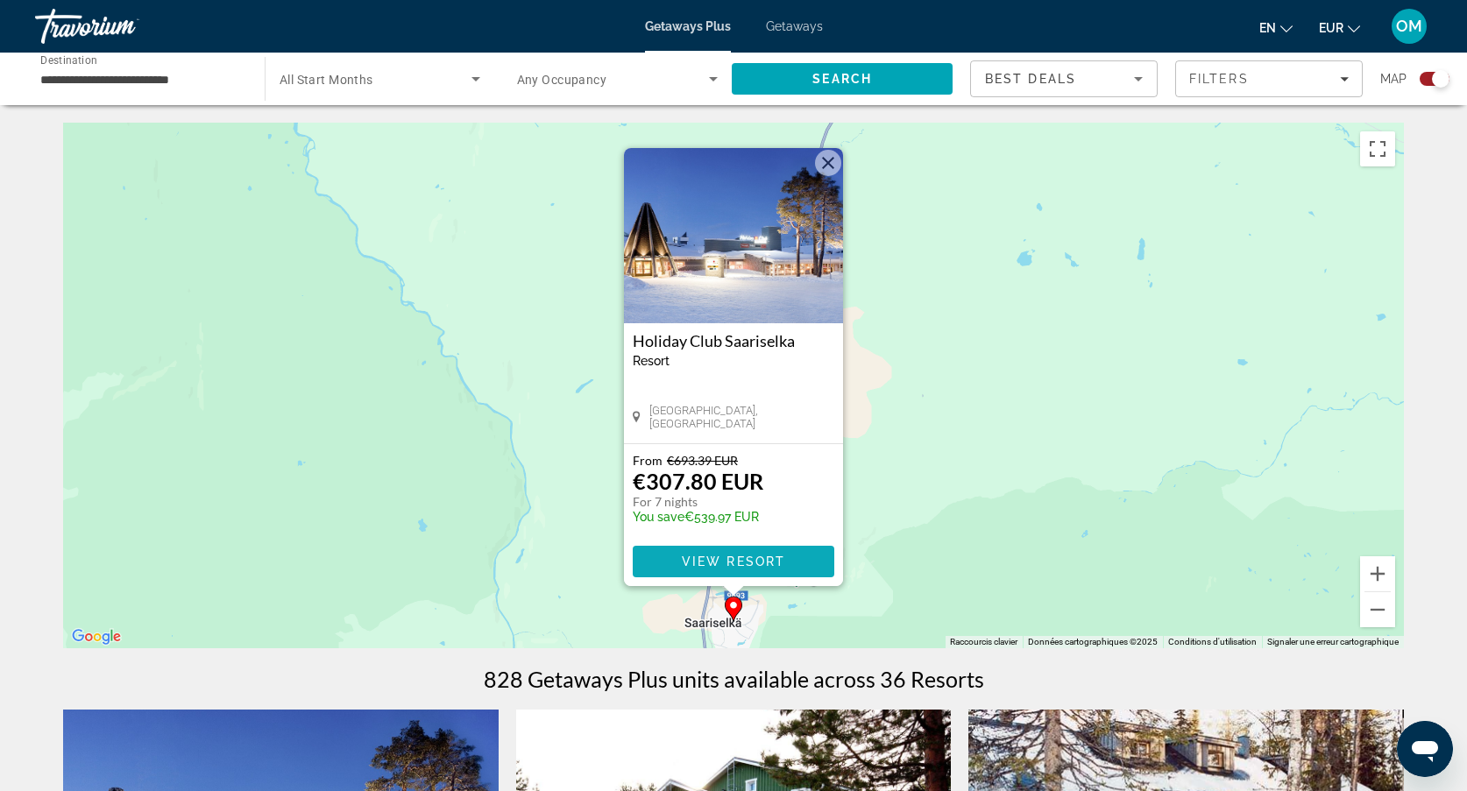
click at [690, 555] on span "View Resort" at bounding box center [733, 562] width 103 height 14
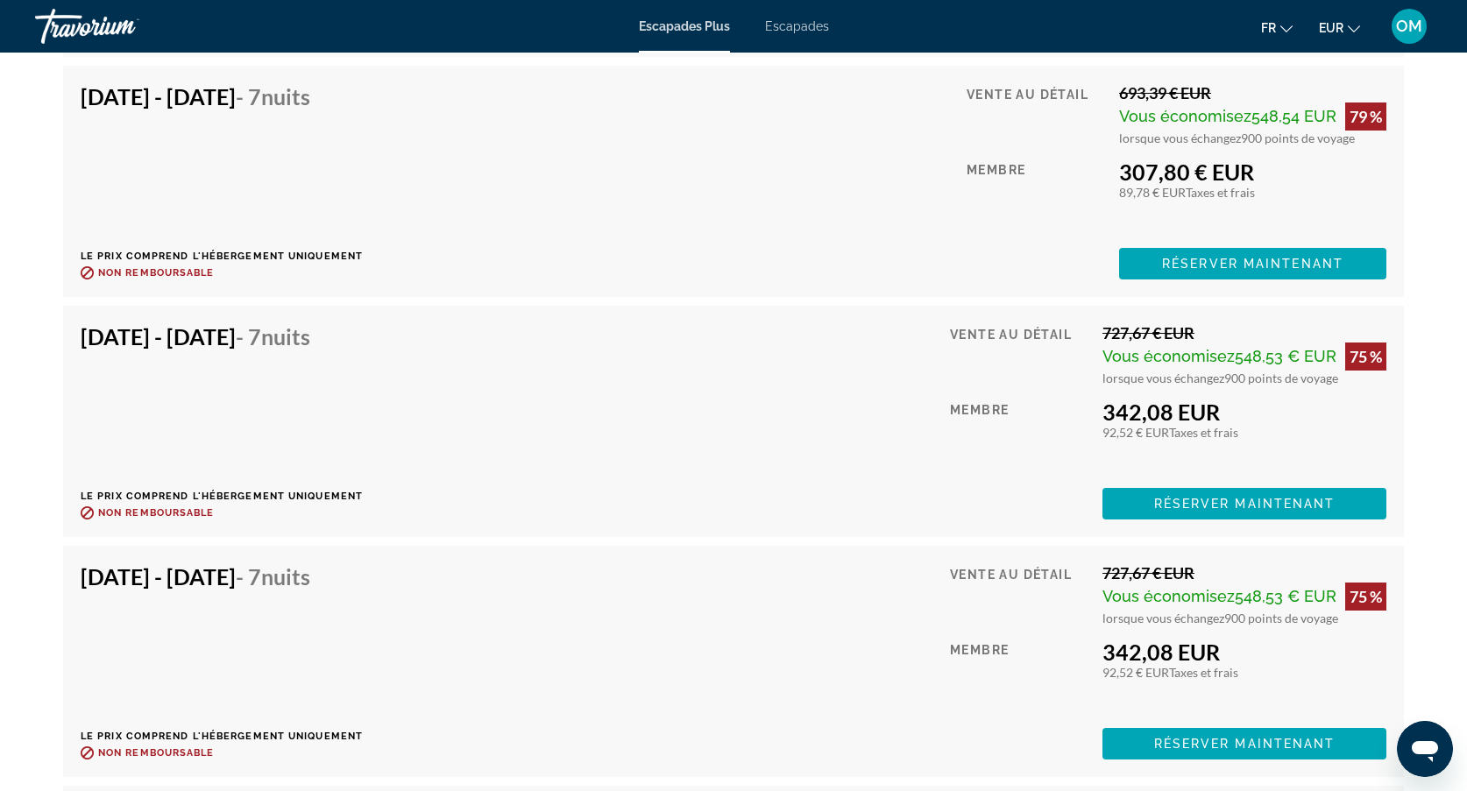
scroll to position [6283, 0]
